Goal: Task Accomplishment & Management: Complete application form

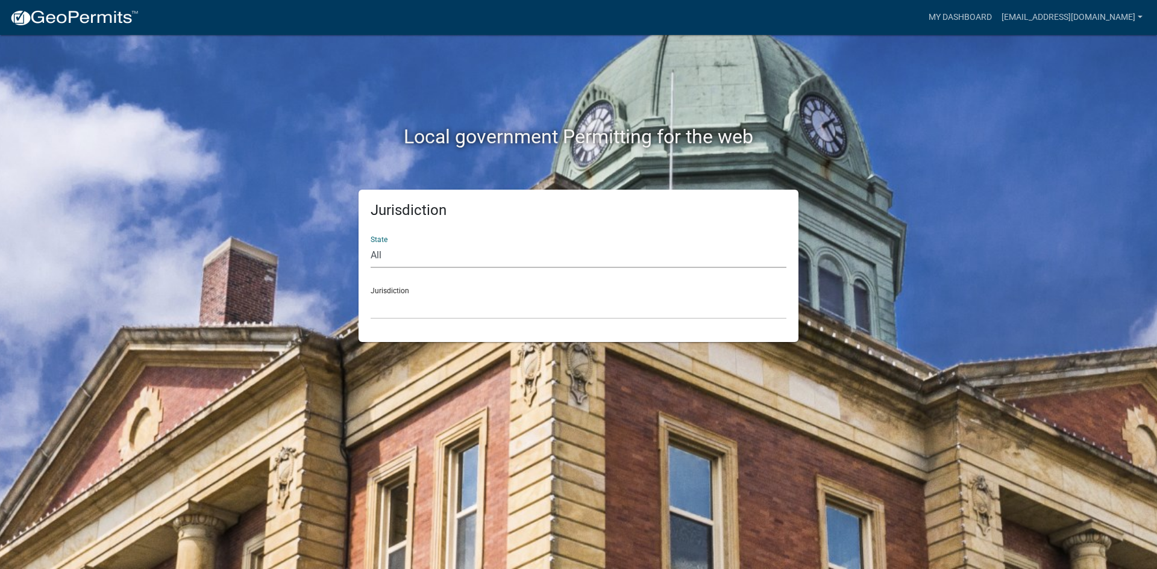
click at [458, 254] on select "All [US_STATE] [US_STATE] [US_STATE] [US_STATE] [US_STATE] [US_STATE] [US_STATE…" at bounding box center [579, 255] width 416 height 25
select select "[US_STATE]"
click at [371, 243] on select "All [US_STATE] [US_STATE] [US_STATE] [US_STATE] [US_STATE] [US_STATE] [US_STATE…" at bounding box center [579, 255] width 416 height 25
click at [429, 313] on select "City of Charlestown, Indiana City of Jeffersonville, Indiana City of Logansport…" at bounding box center [579, 307] width 416 height 25
click at [431, 256] on select "All Colorado Georgia Indiana Iowa Kansas Minnesota Ohio South Carolina Wisconsin" at bounding box center [579, 255] width 416 height 25
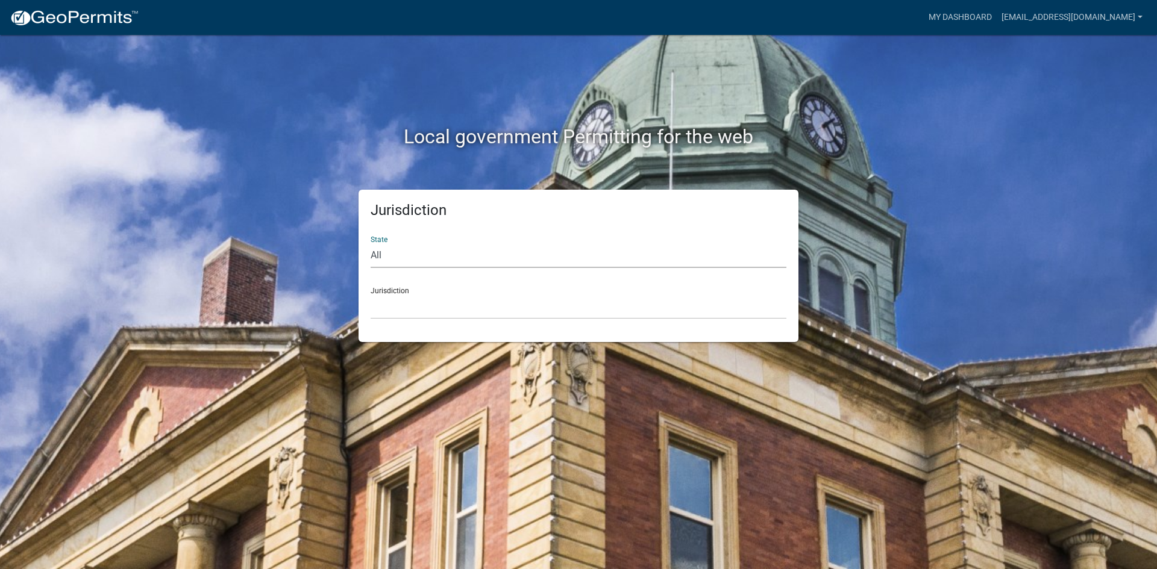
select select "Indiana"
click at [371, 243] on select "All Colorado Georgia Indiana Iowa Kansas Minnesota Ohio South Carolina Wisconsin" at bounding box center [579, 255] width 416 height 25
click at [403, 298] on select "City of Charlestown, Indiana City of Jeffersonville, Indiana City of Logansport…" at bounding box center [579, 307] width 416 height 25
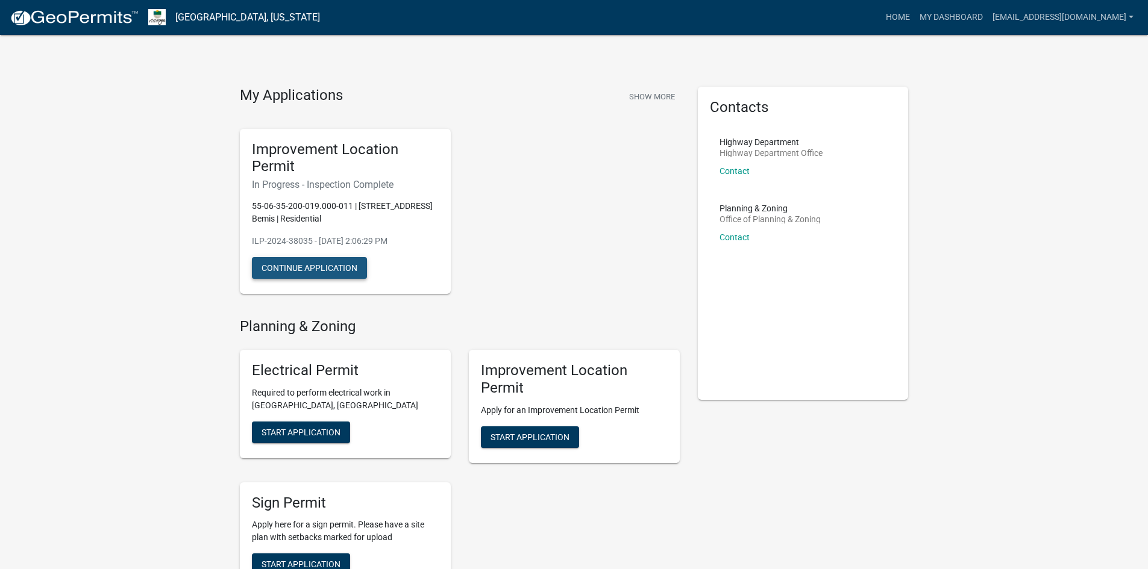
click at [309, 265] on button "Continue Application" at bounding box center [309, 268] width 115 height 22
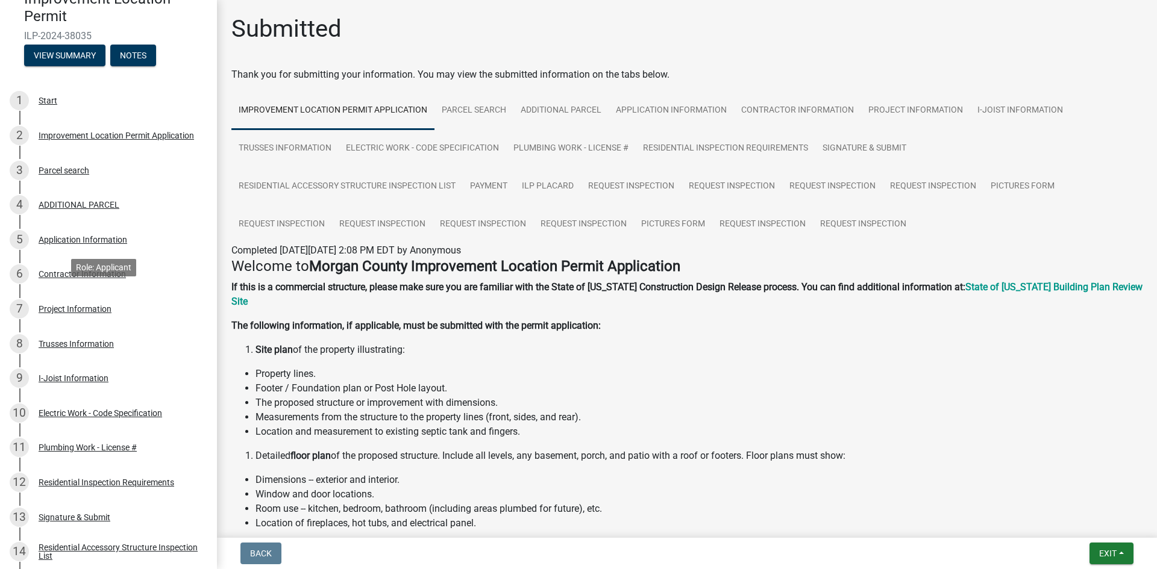
scroll to position [411, 0]
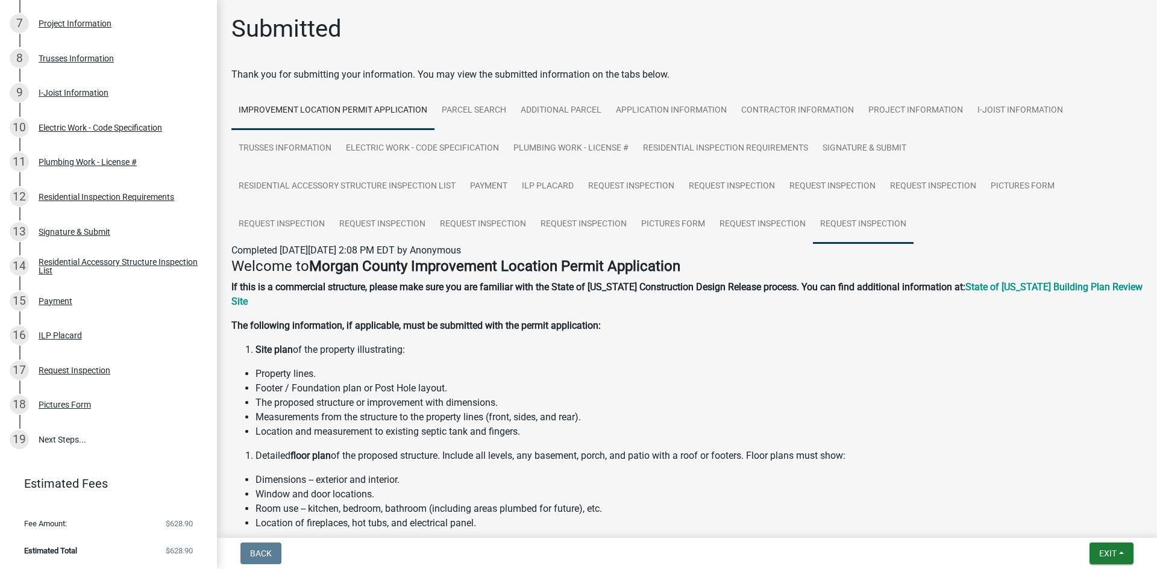
click at [867, 219] on link "Request Inspection" at bounding box center [863, 224] width 101 height 39
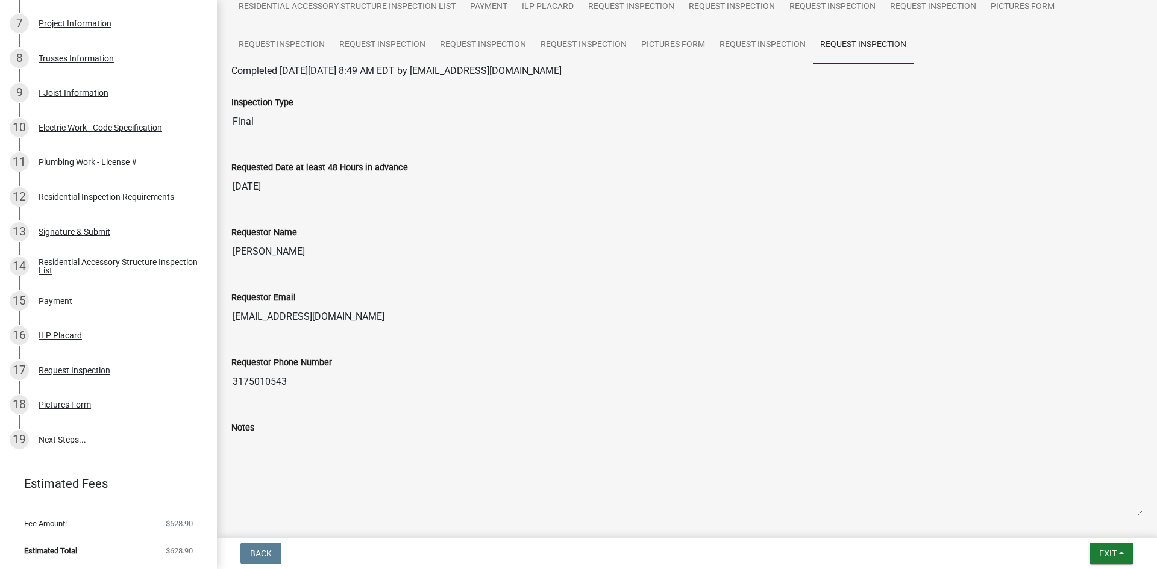
scroll to position [22, 0]
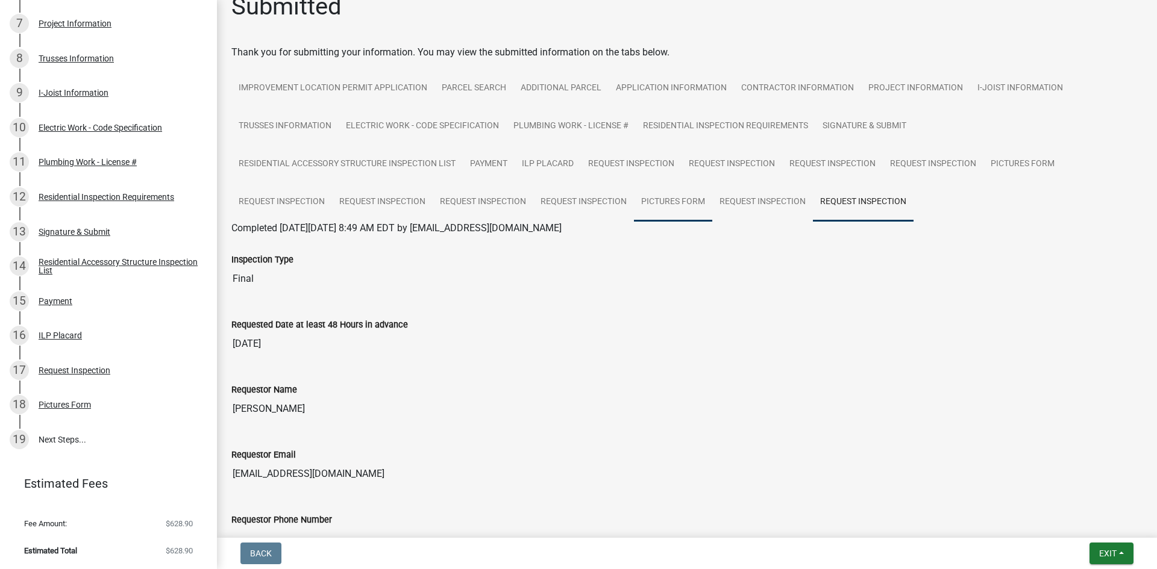
click at [664, 195] on link "Pictures Form" at bounding box center [673, 202] width 78 height 39
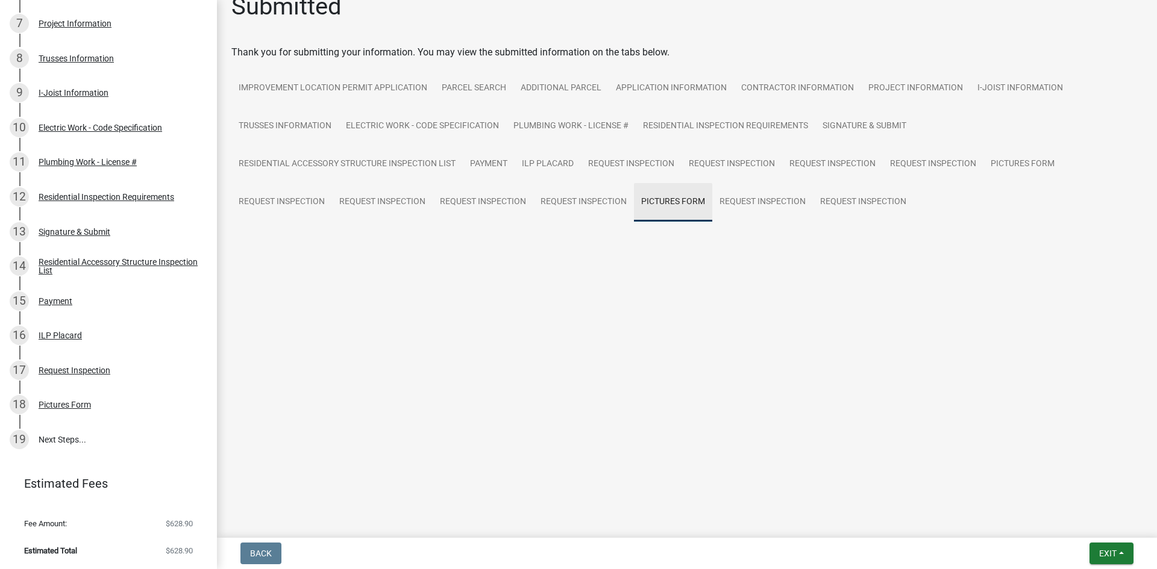
scroll to position [0, 0]
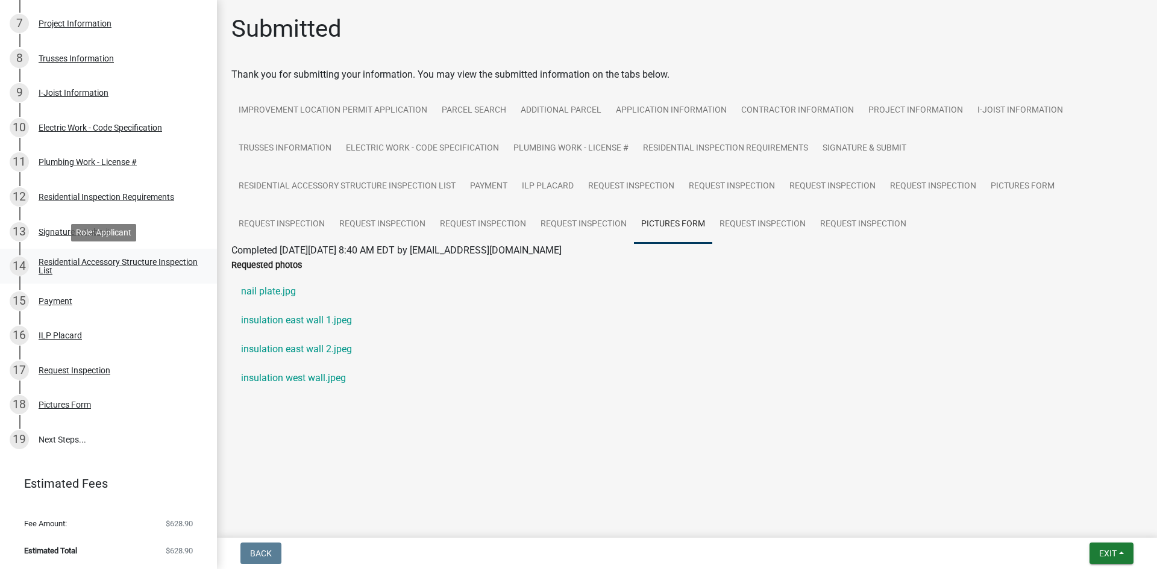
click at [67, 263] on div "Residential Accessory Structure Inspection List" at bounding box center [118, 266] width 159 height 17
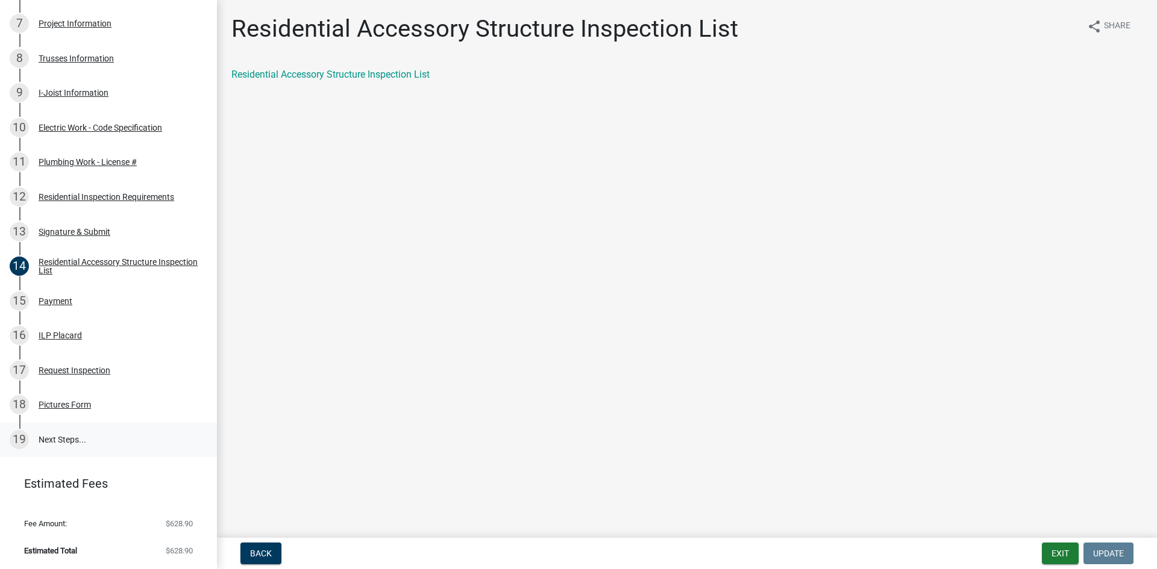
click at [56, 448] on link "19 Next Steps..." at bounding box center [108, 439] width 217 height 35
click at [78, 368] on div "Request Inspection" at bounding box center [75, 370] width 72 height 8
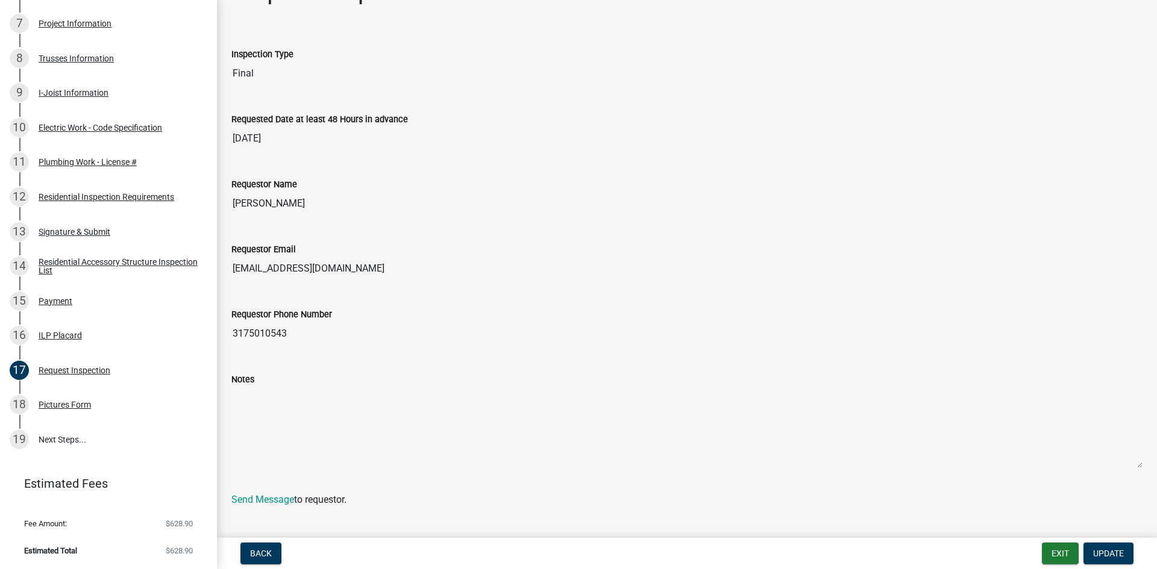
scroll to position [58, 0]
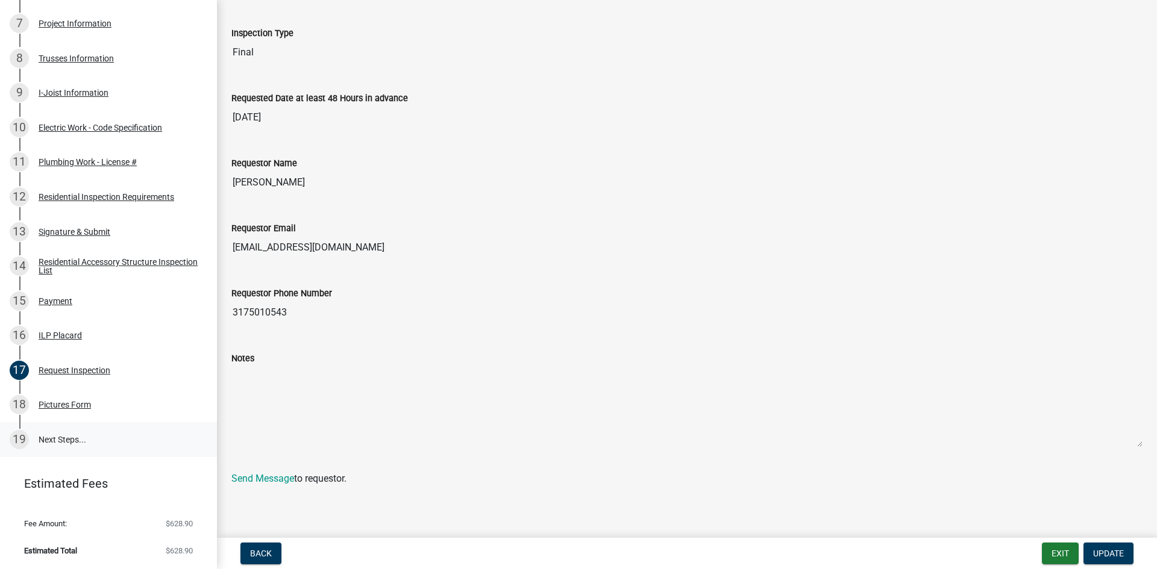
click at [60, 440] on link "19 Next Steps..." at bounding box center [108, 439] width 217 height 35
click at [71, 367] on div "Request Inspection" at bounding box center [75, 370] width 72 height 8
click at [61, 410] on div "18 Pictures Form" at bounding box center [104, 404] width 188 height 19
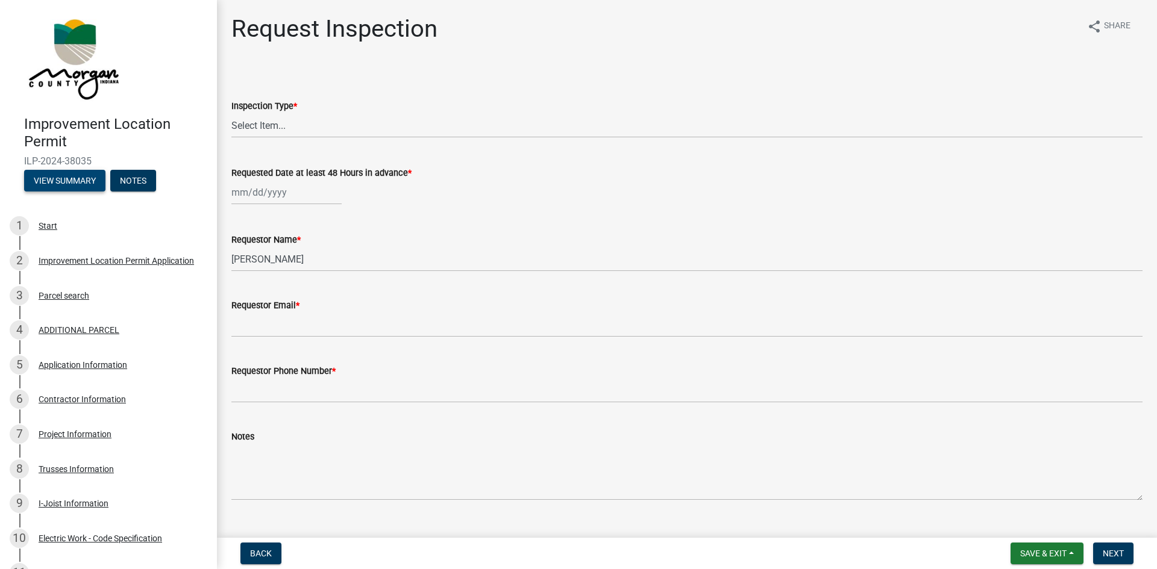
click at [59, 186] on button "View Summary" at bounding box center [64, 181] width 81 height 22
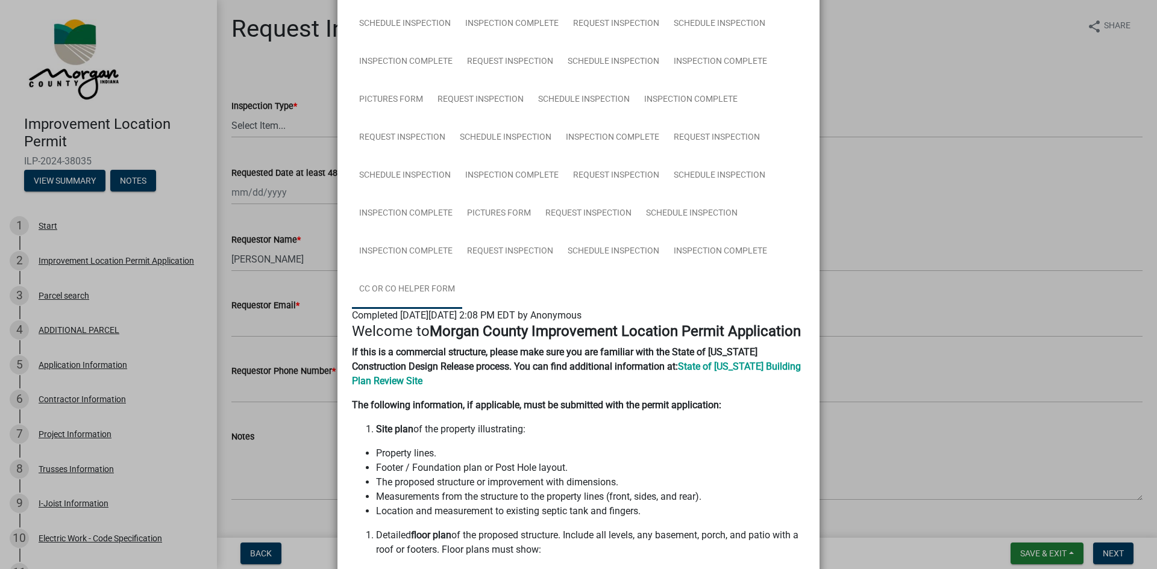
scroll to position [362, 0]
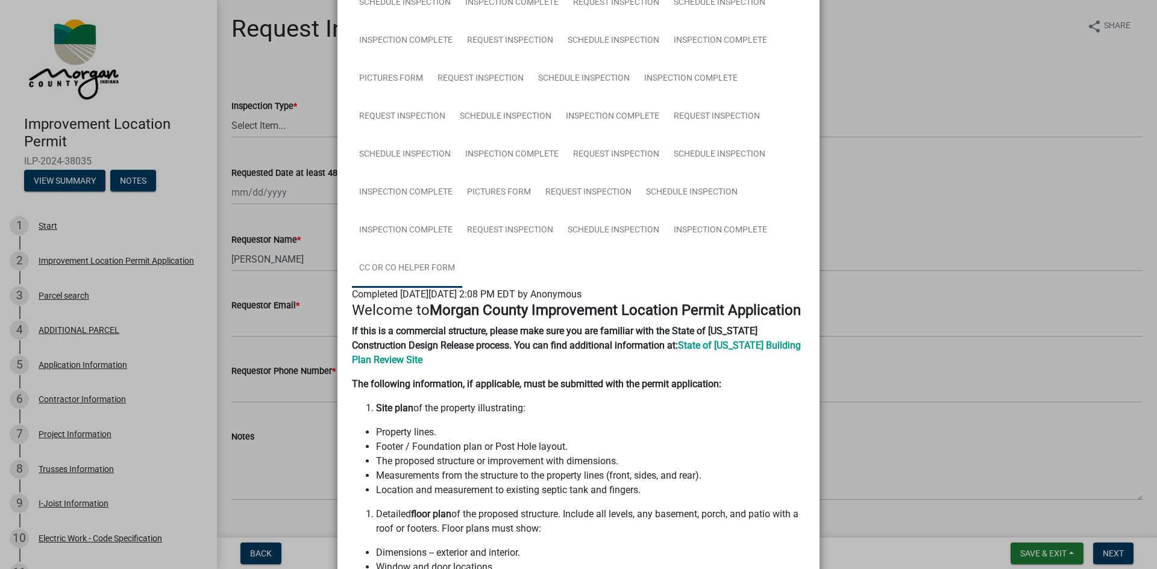
click at [379, 264] on link "CC or CO Helper Form" at bounding box center [407, 268] width 110 height 39
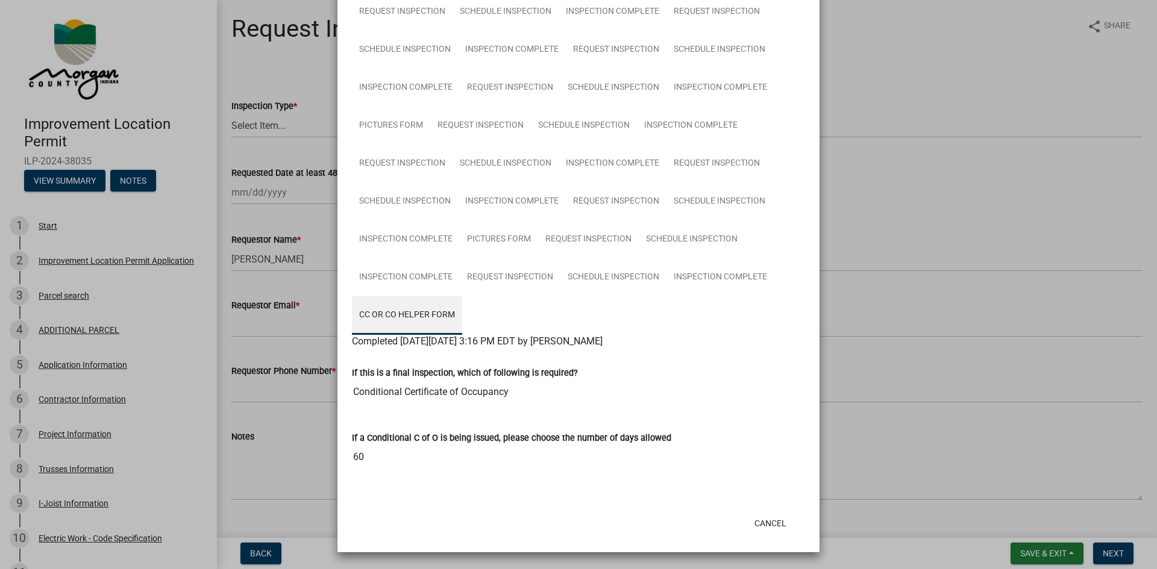
scroll to position [315, 0]
click at [772, 518] on button "Cancel" at bounding box center [770, 524] width 51 height 22
